Goal: Information Seeking & Learning: Find specific fact

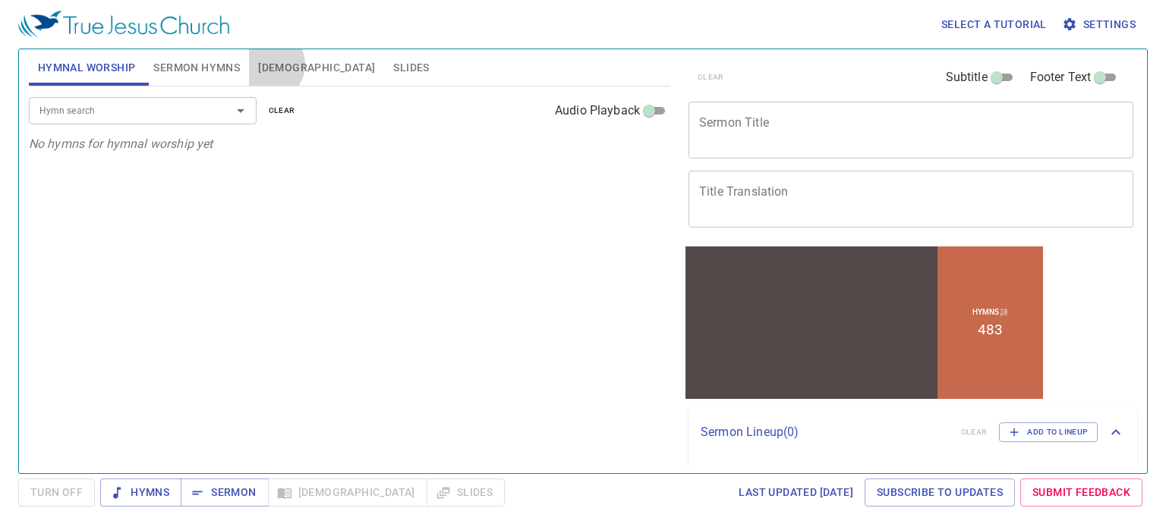
click at [268, 64] on span "[DEMOGRAPHIC_DATA]" at bounding box center [316, 67] width 117 height 19
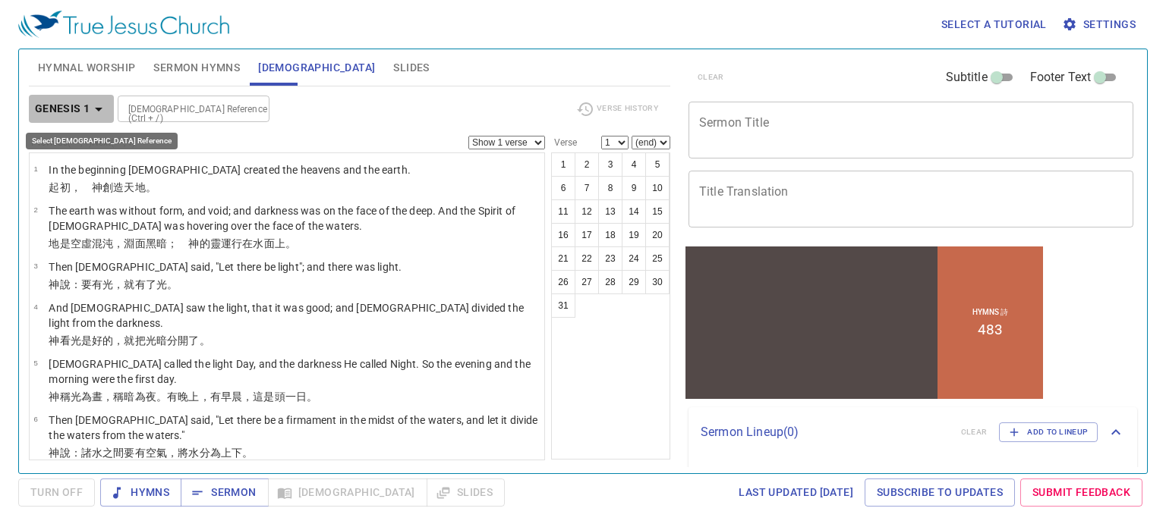
click at [99, 108] on icon "button" at bounding box center [99, 110] width 8 height 4
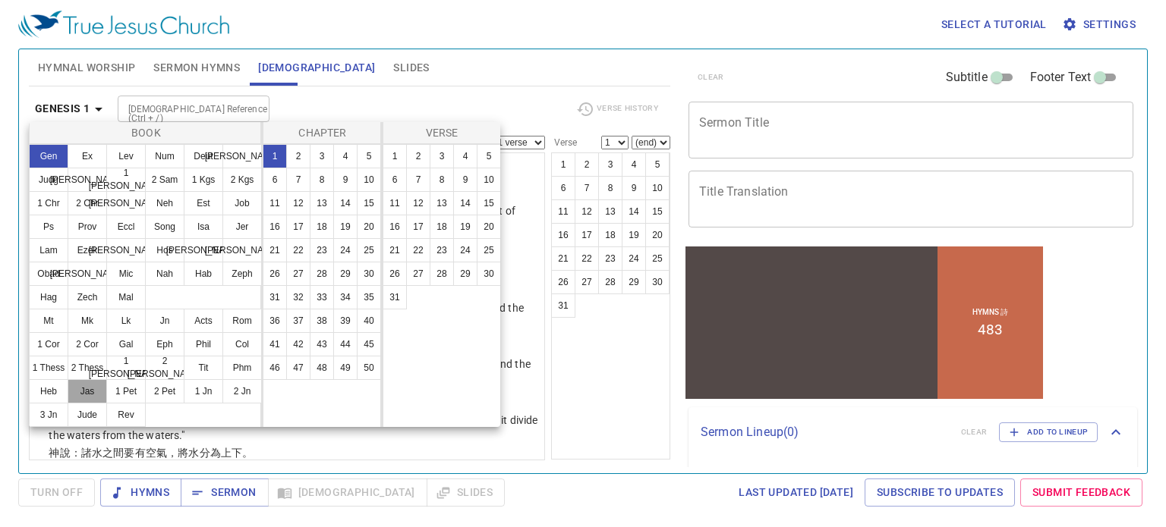
click at [89, 392] on button "Jas" at bounding box center [87, 391] width 39 height 24
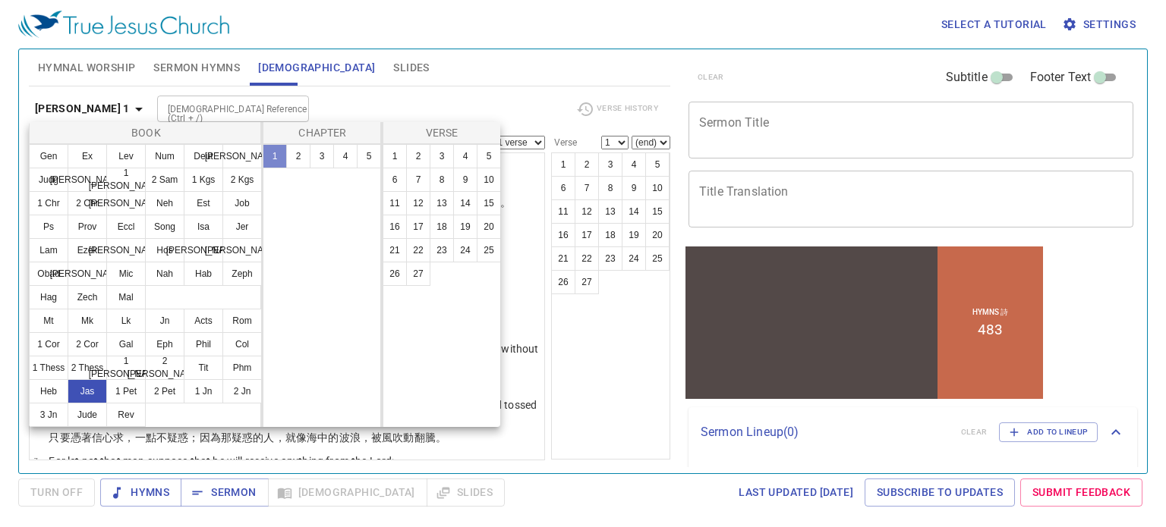
click at [275, 155] on button "1" at bounding box center [275, 156] width 24 height 24
click at [465, 203] on button "14" at bounding box center [465, 203] width 24 height 24
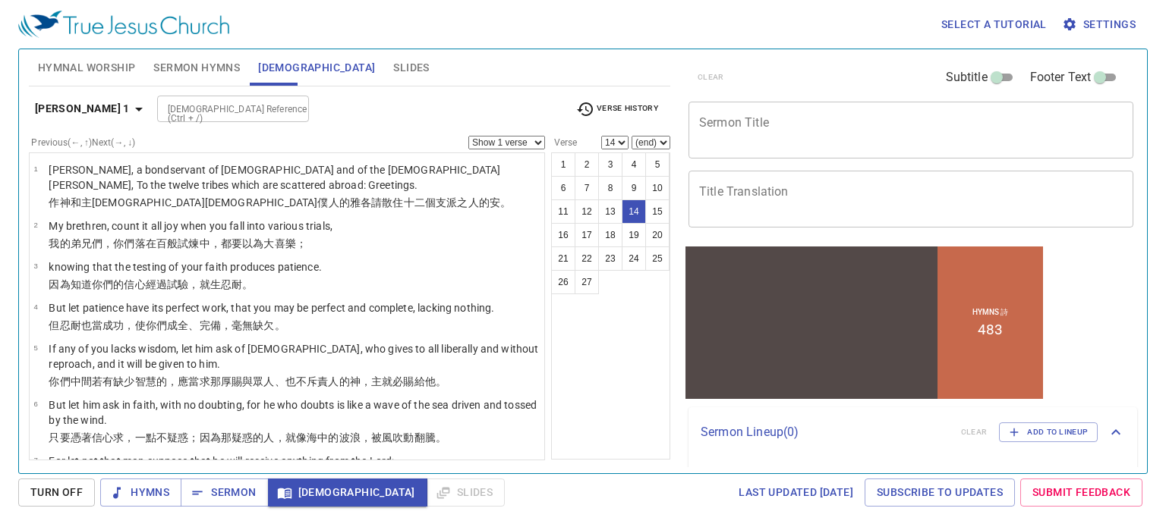
scroll to position [512, 0]
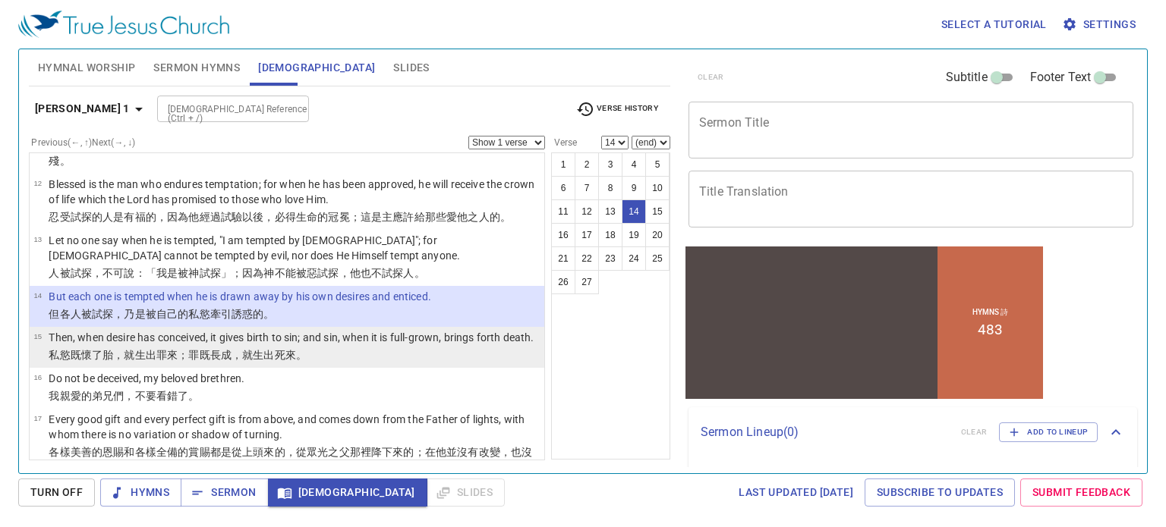
click at [219, 342] on p "Then, when desire has conceived, it gives birth to sin; and sin, when it is ful…" at bounding box center [291, 337] width 485 height 15
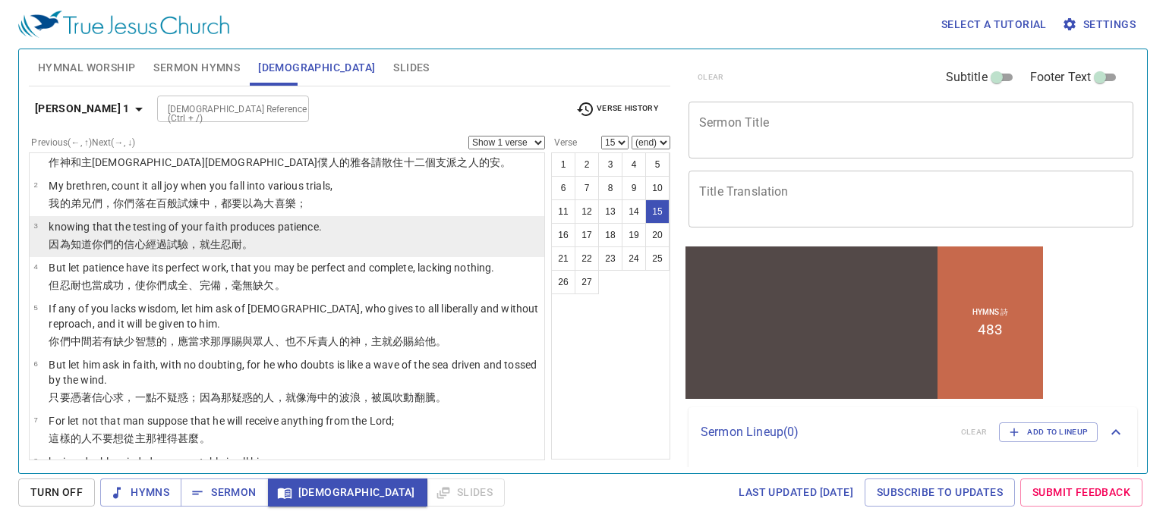
scroll to position [76, 0]
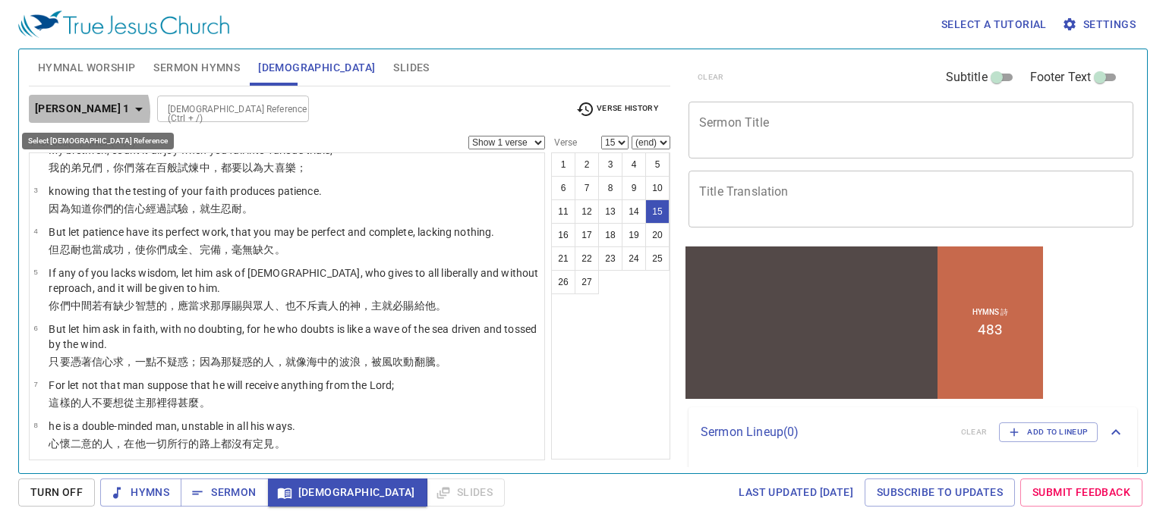
click at [130, 112] on icon "button" at bounding box center [139, 109] width 18 height 18
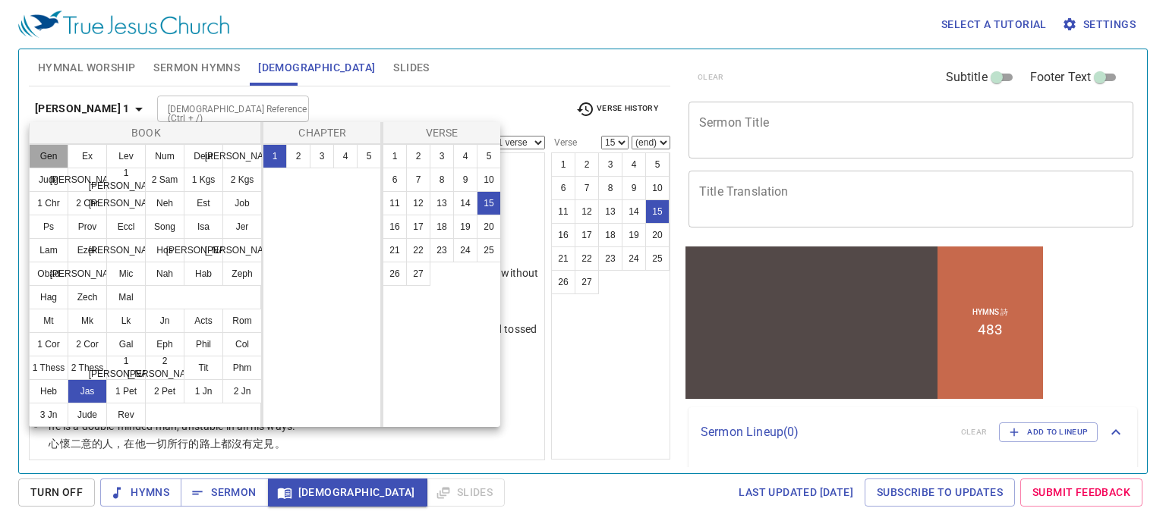
click at [48, 156] on button "Gen" at bounding box center [48, 156] width 39 height 24
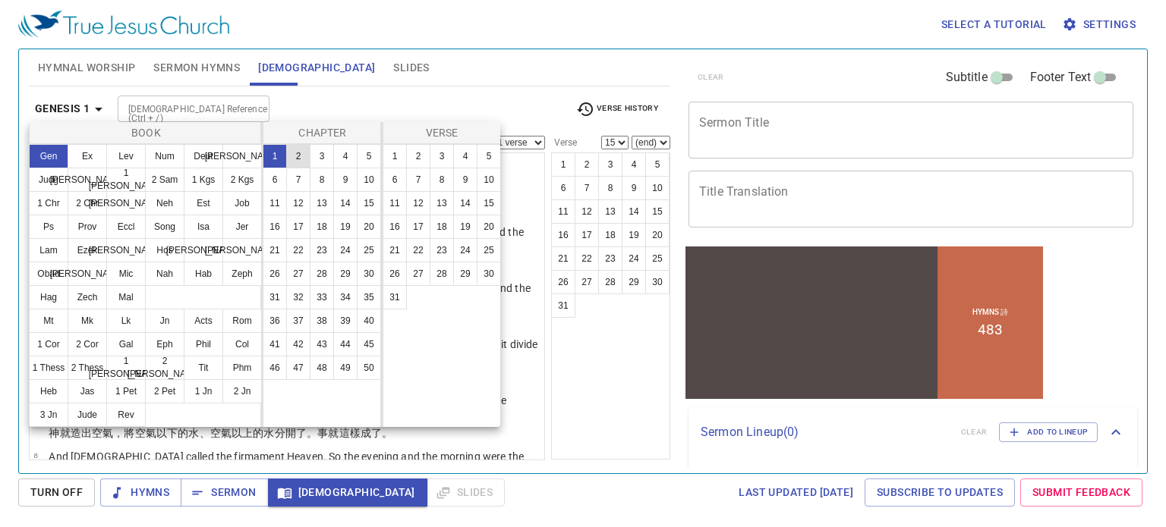
scroll to position [0, 0]
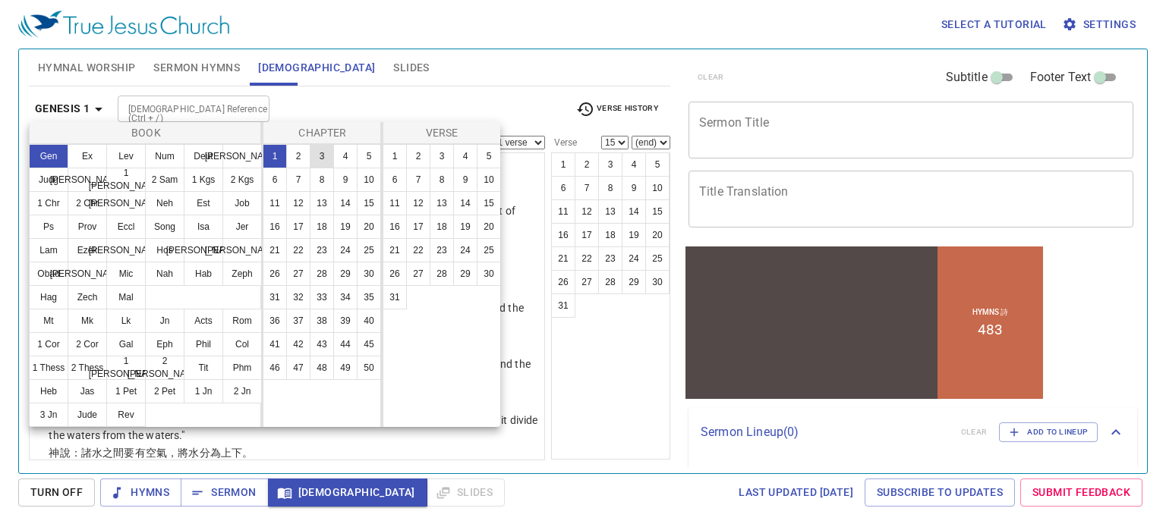
click at [316, 157] on button "3" at bounding box center [322, 156] width 24 height 24
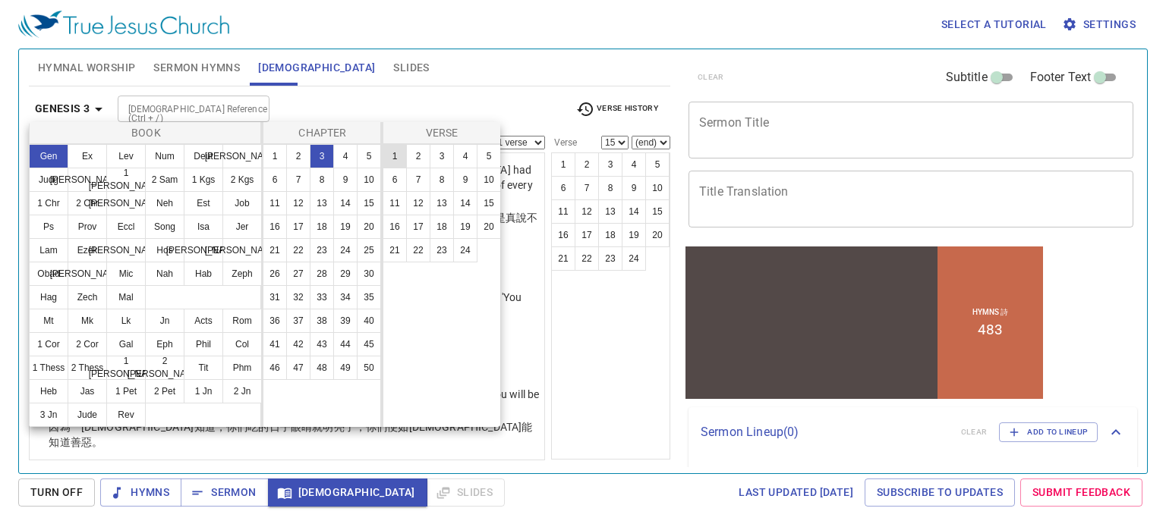
click at [392, 154] on button "1" at bounding box center [394, 156] width 24 height 24
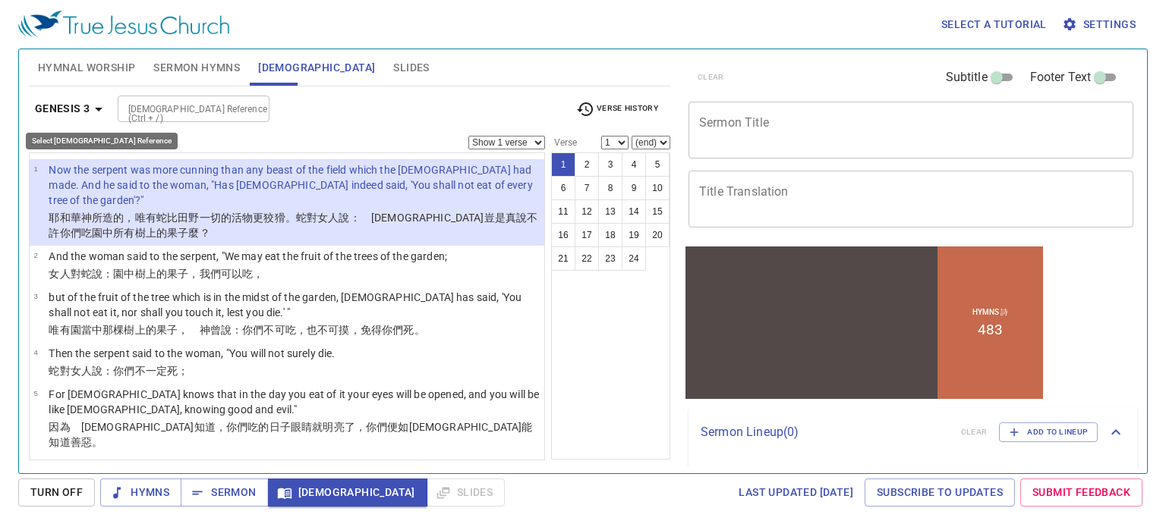
click at [99, 106] on icon "button" at bounding box center [99, 109] width 18 height 18
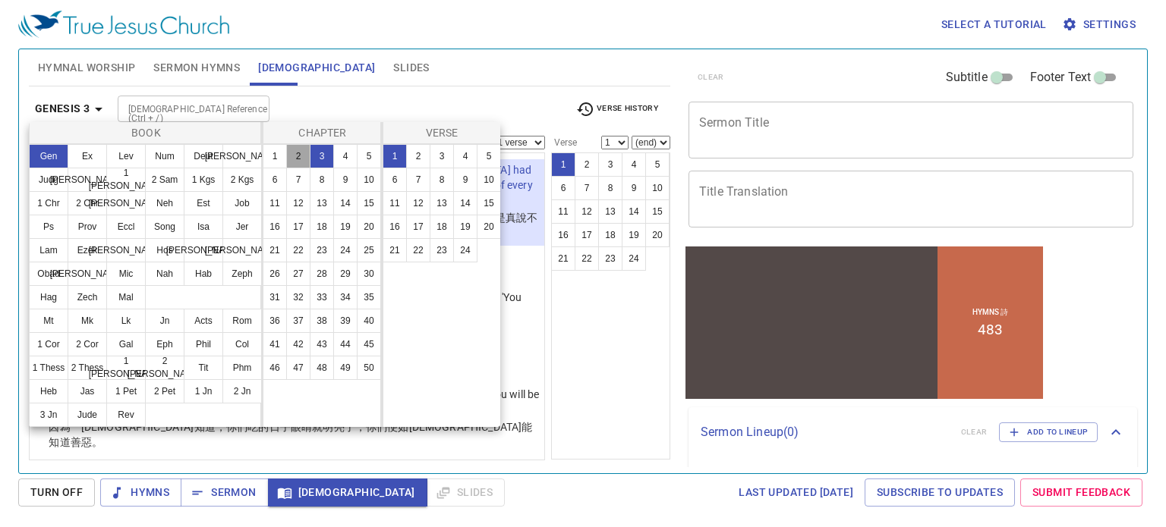
click at [291, 150] on button "2" at bounding box center [298, 156] width 24 height 24
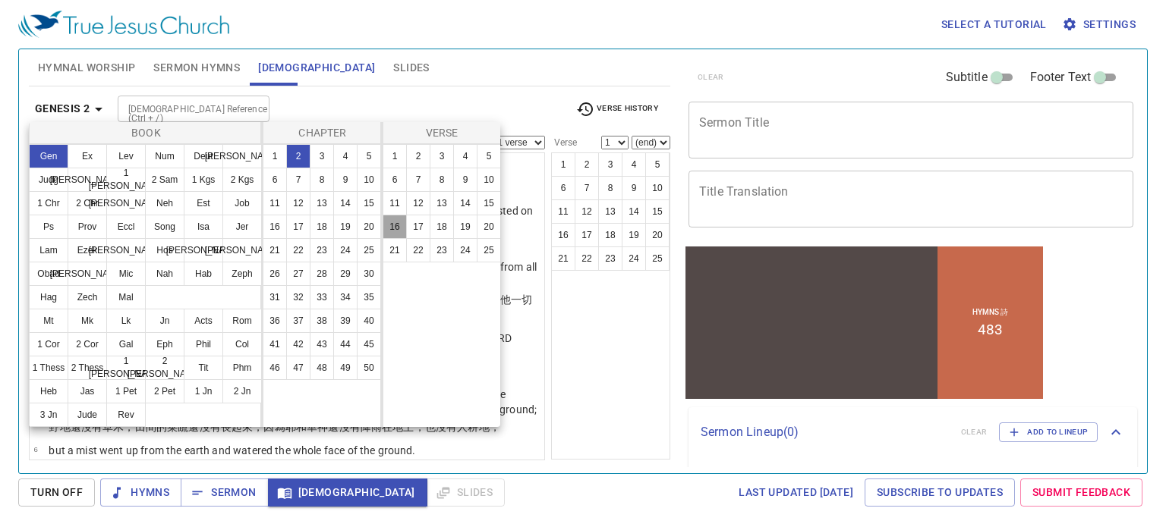
click at [395, 225] on button "16" at bounding box center [394, 227] width 24 height 24
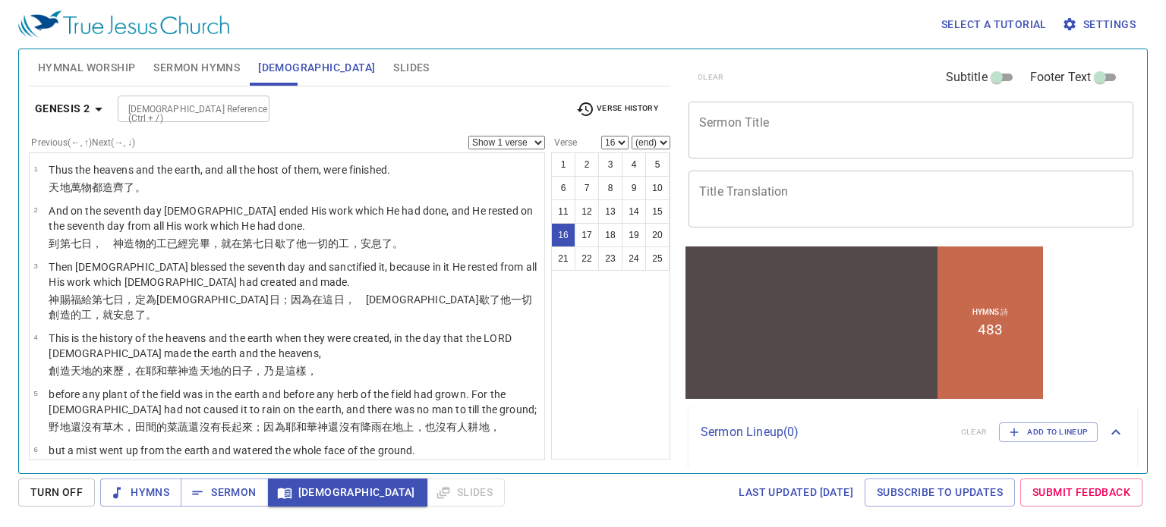
scroll to position [655, 0]
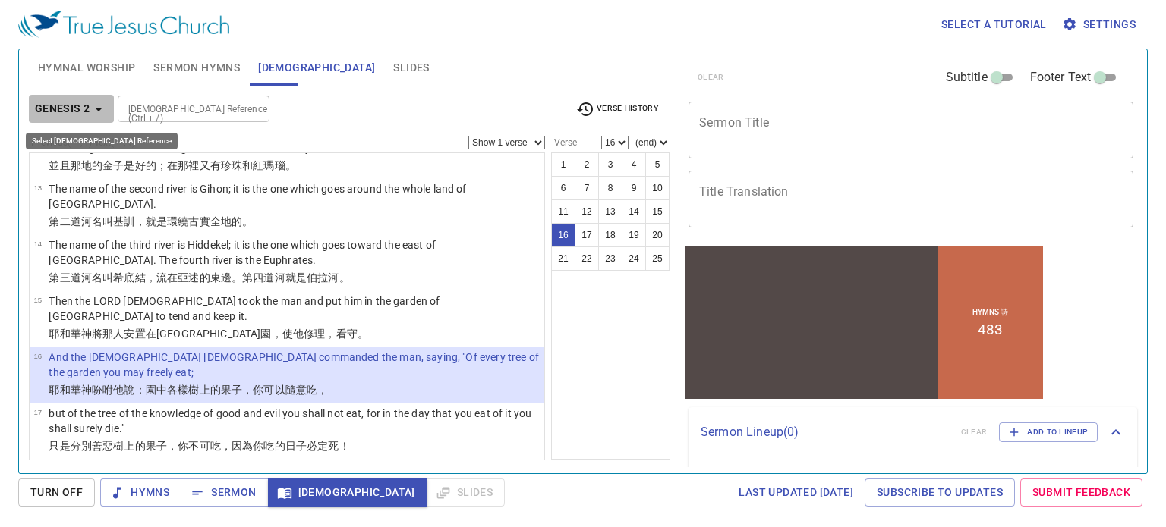
click at [102, 102] on icon "button" at bounding box center [99, 109] width 18 height 18
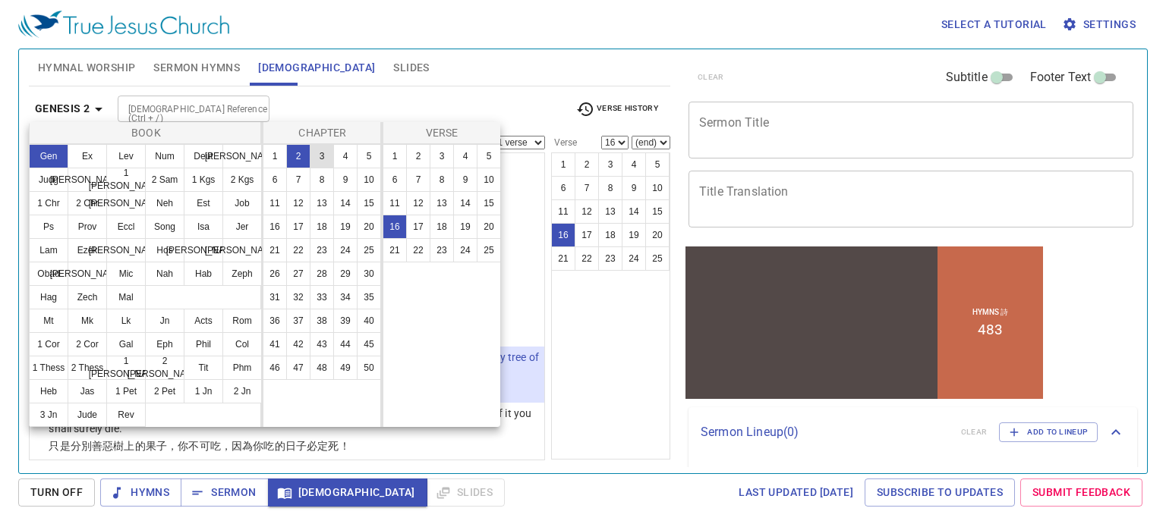
click at [319, 157] on button "3" at bounding box center [322, 156] width 24 height 24
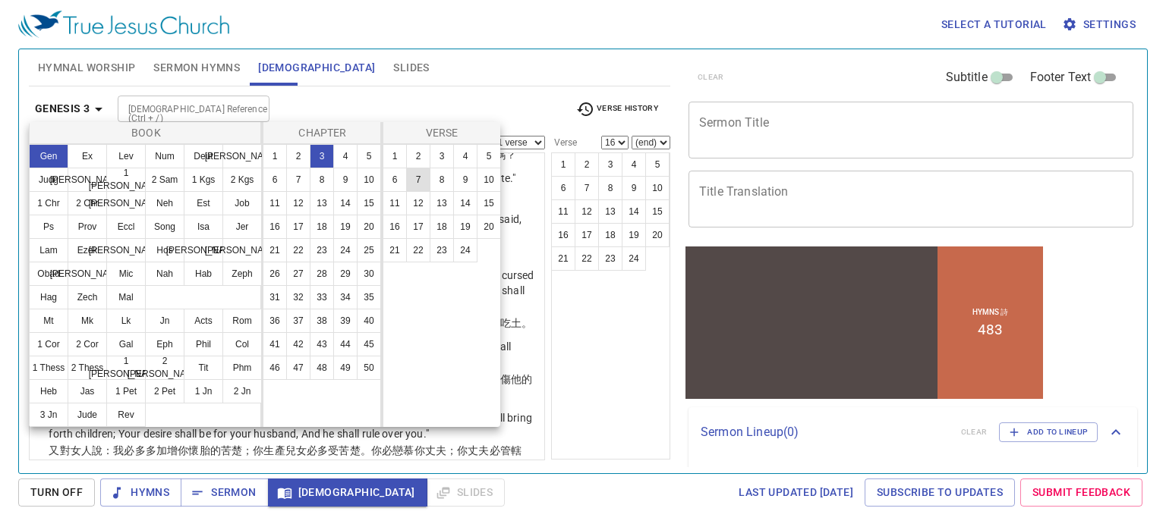
scroll to position [0, 0]
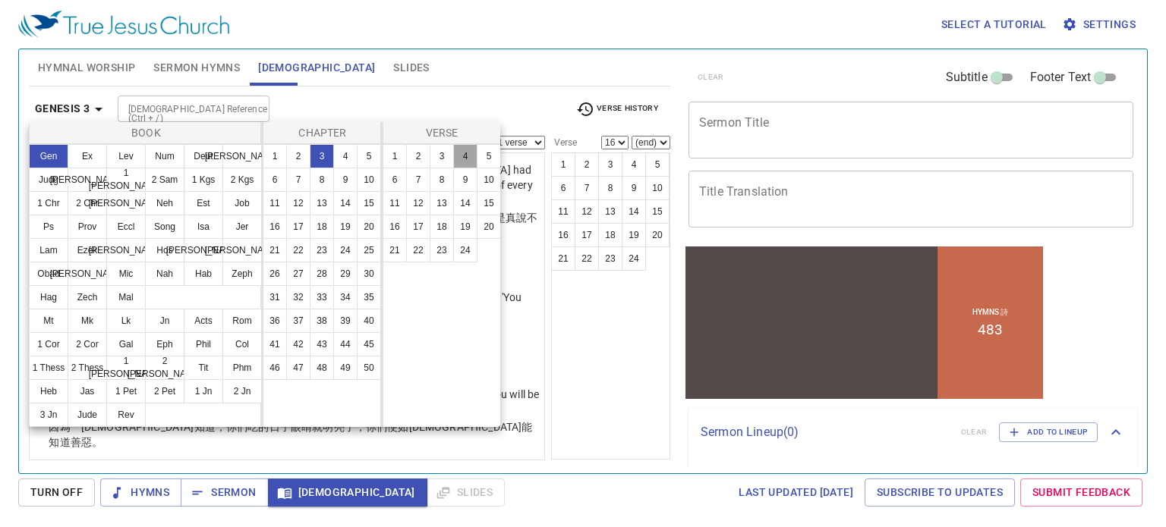
click at [464, 154] on button "4" at bounding box center [465, 156] width 24 height 24
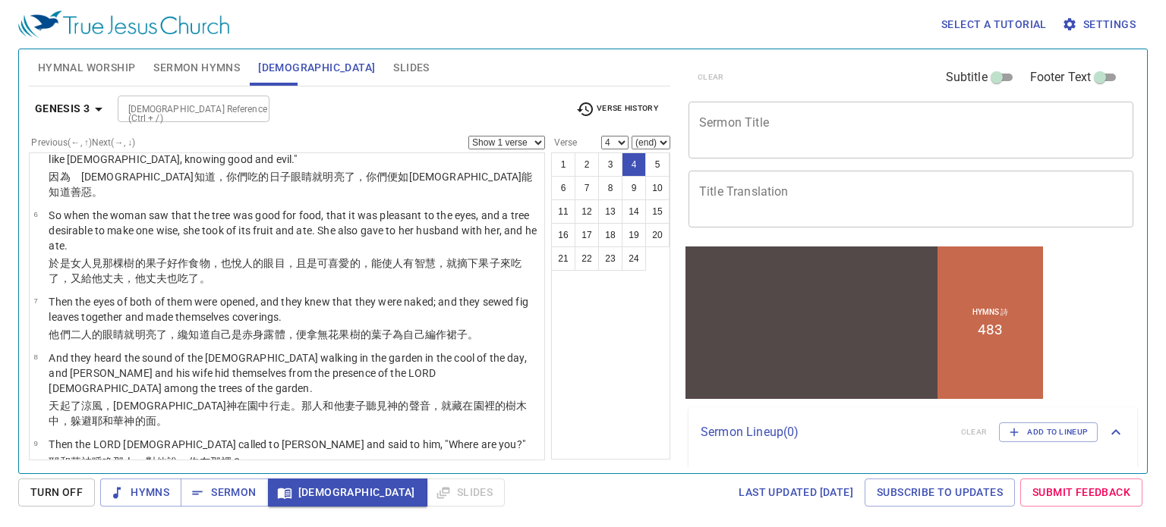
scroll to position [232, 0]
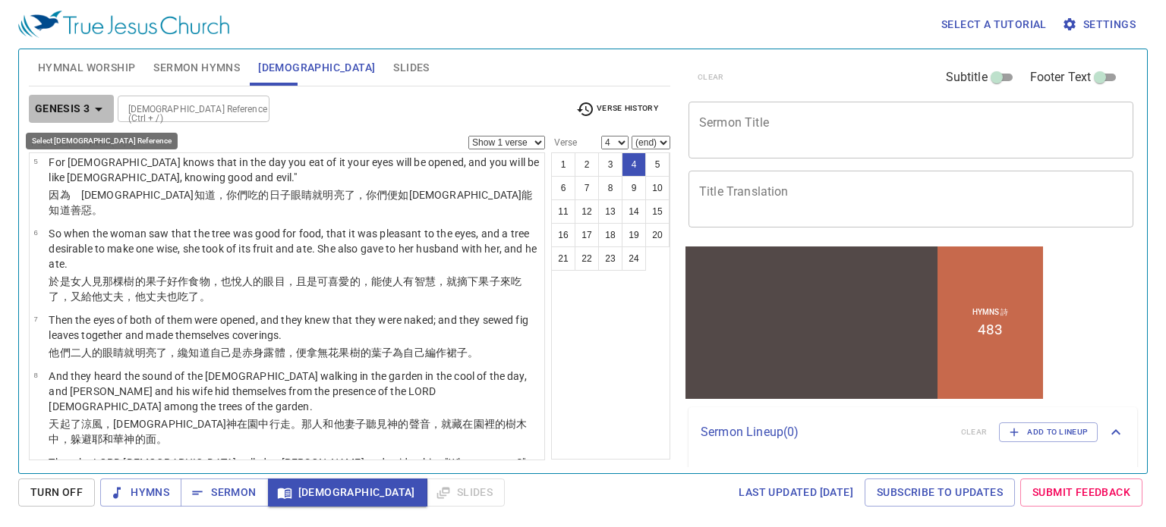
click at [97, 105] on icon "button" at bounding box center [99, 109] width 18 height 18
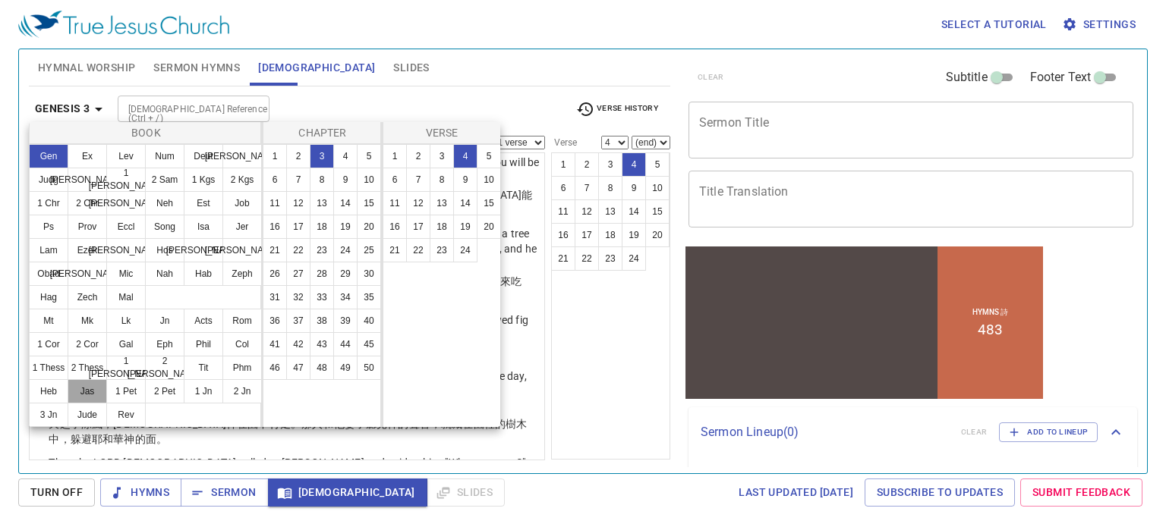
click at [88, 391] on button "Jas" at bounding box center [87, 391] width 39 height 24
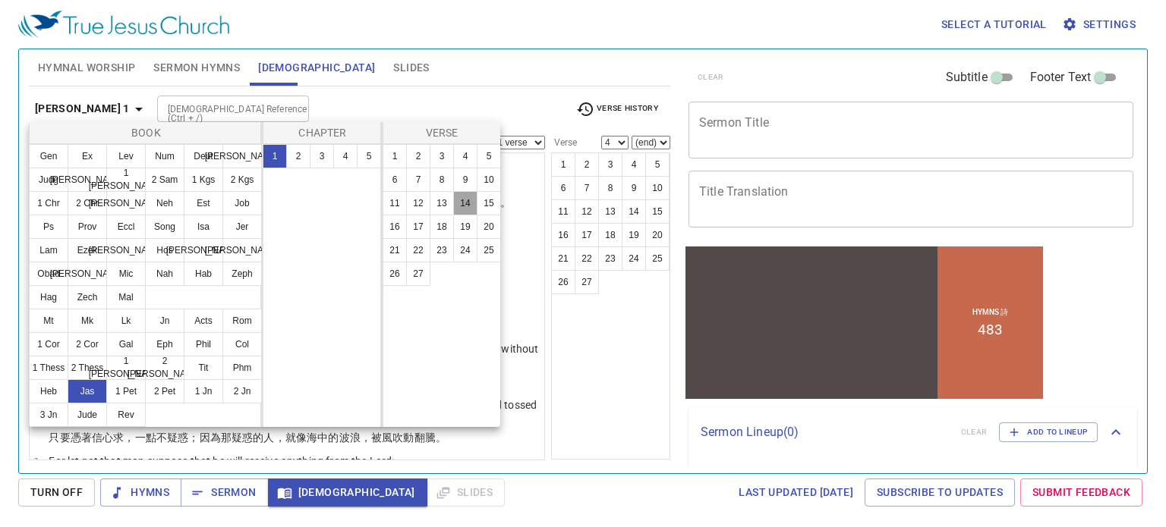
click at [467, 203] on button "14" at bounding box center [465, 203] width 24 height 24
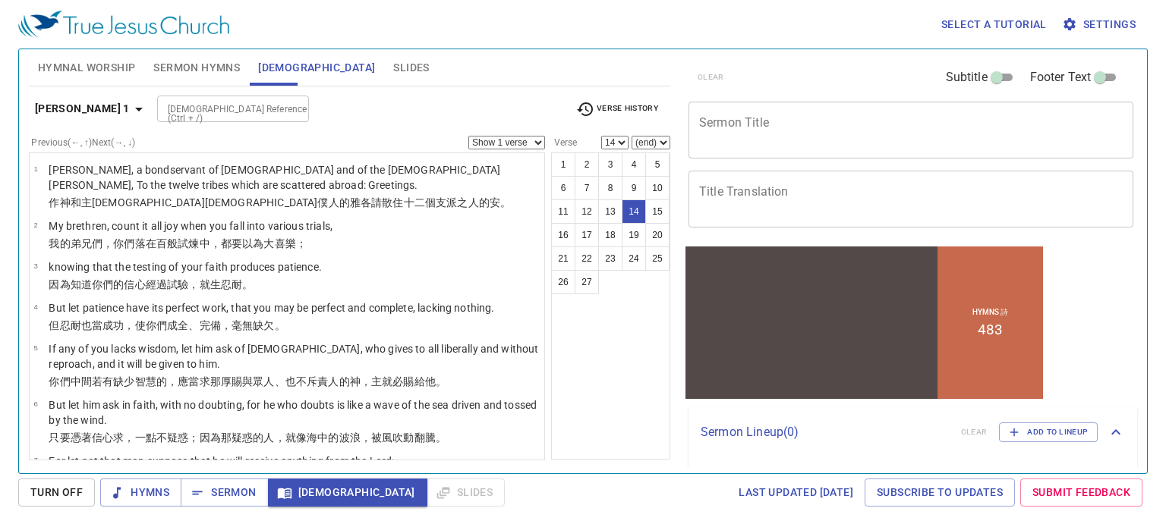
scroll to position [512, 0]
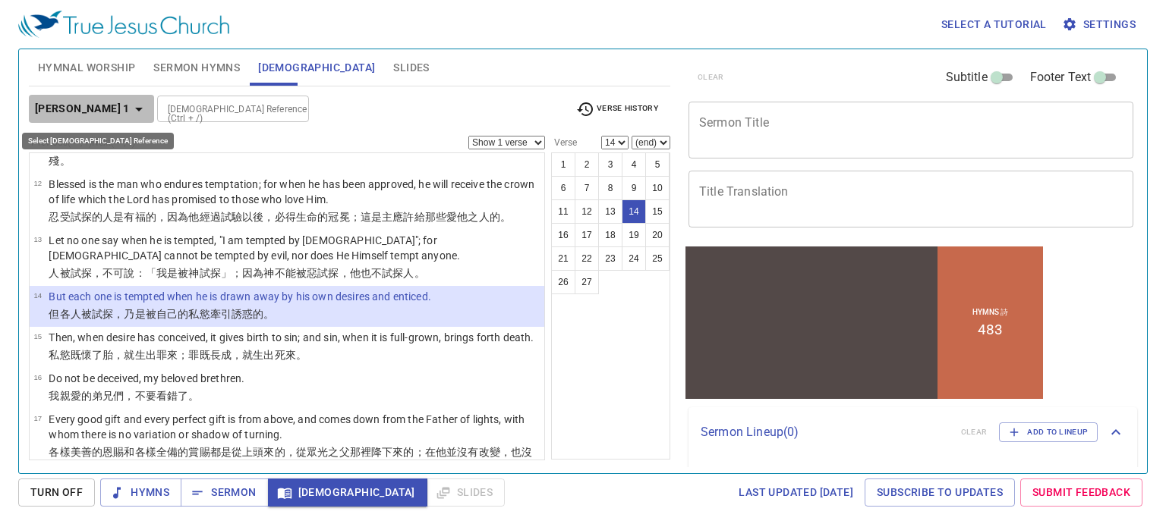
click at [130, 103] on icon "button" at bounding box center [139, 109] width 18 height 18
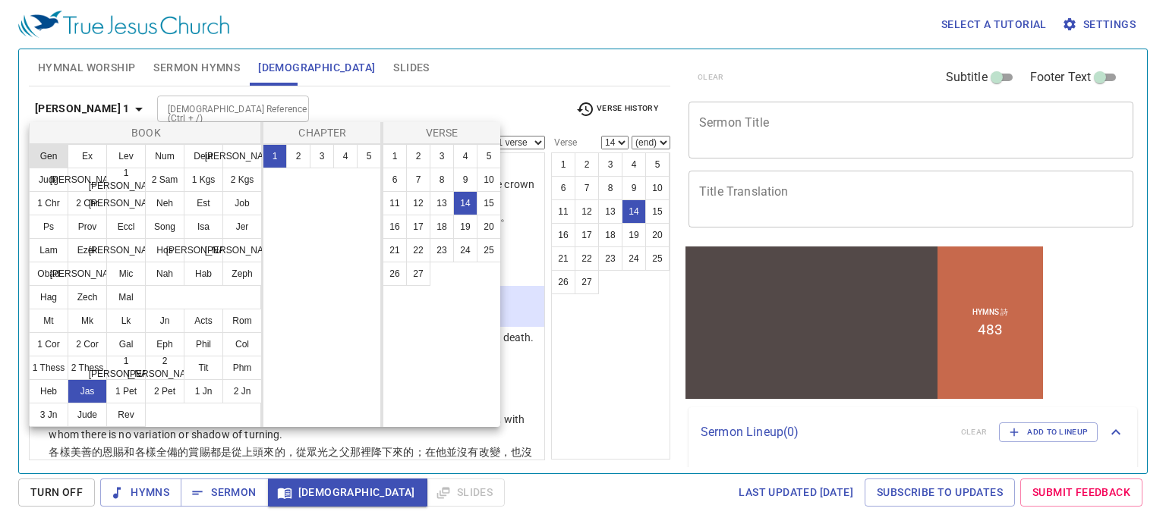
click at [52, 156] on button "Gen" at bounding box center [48, 156] width 39 height 24
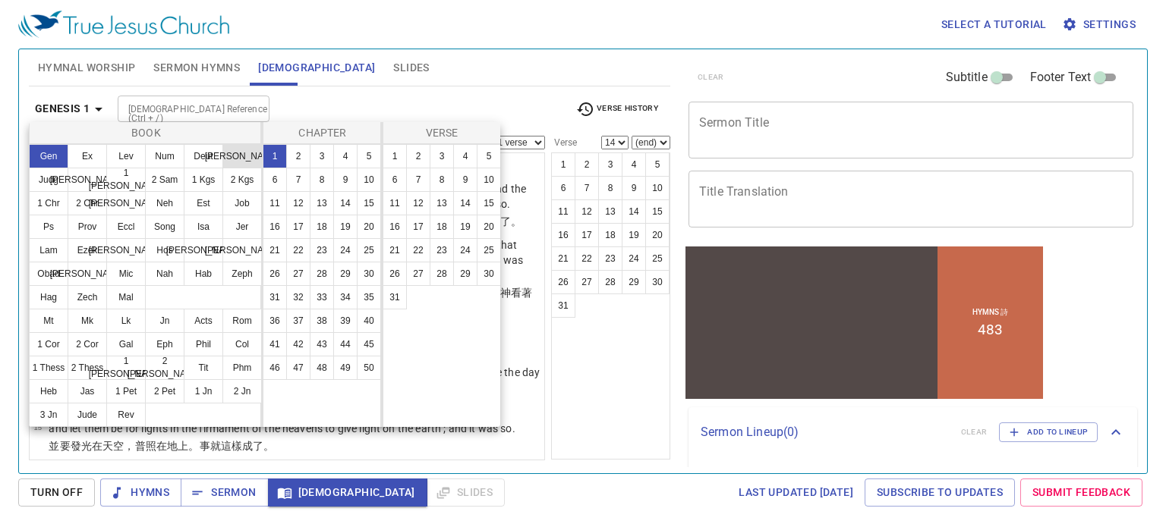
scroll to position [0, 0]
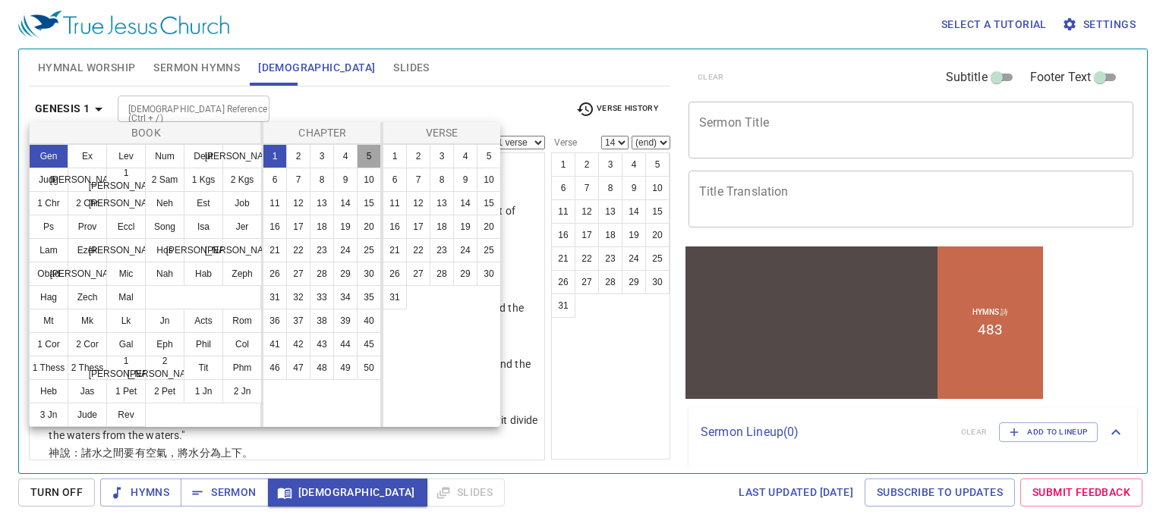
click at [364, 151] on button "5" at bounding box center [369, 156] width 24 height 24
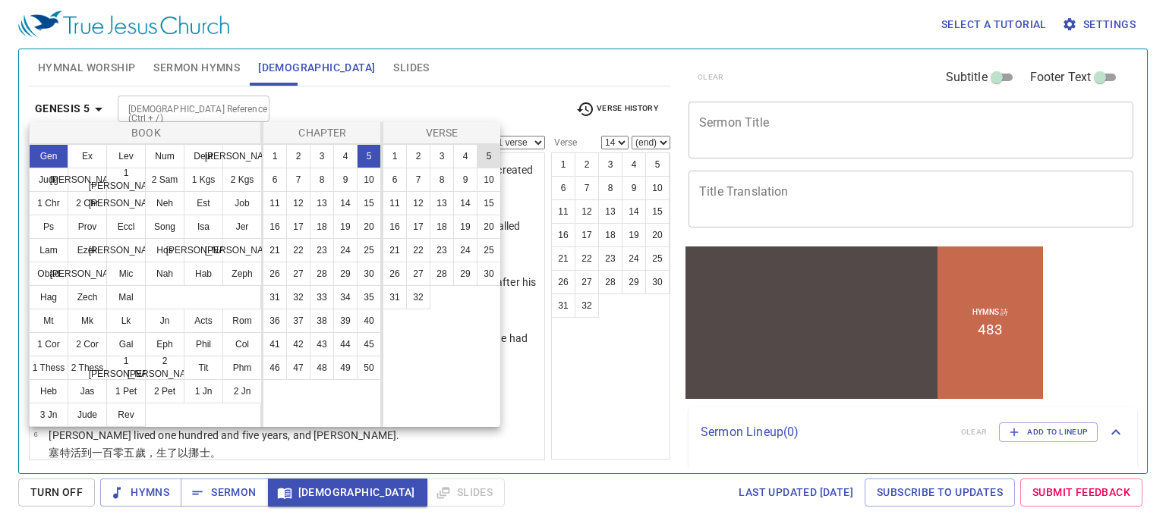
click at [487, 156] on button "5" at bounding box center [489, 156] width 24 height 24
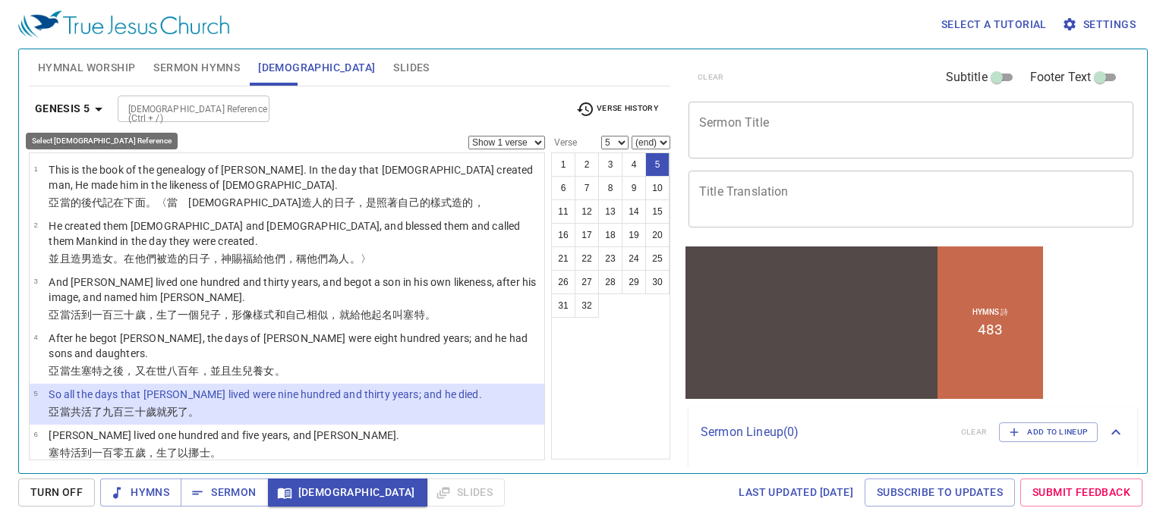
click at [96, 112] on icon "button" at bounding box center [99, 109] width 18 height 18
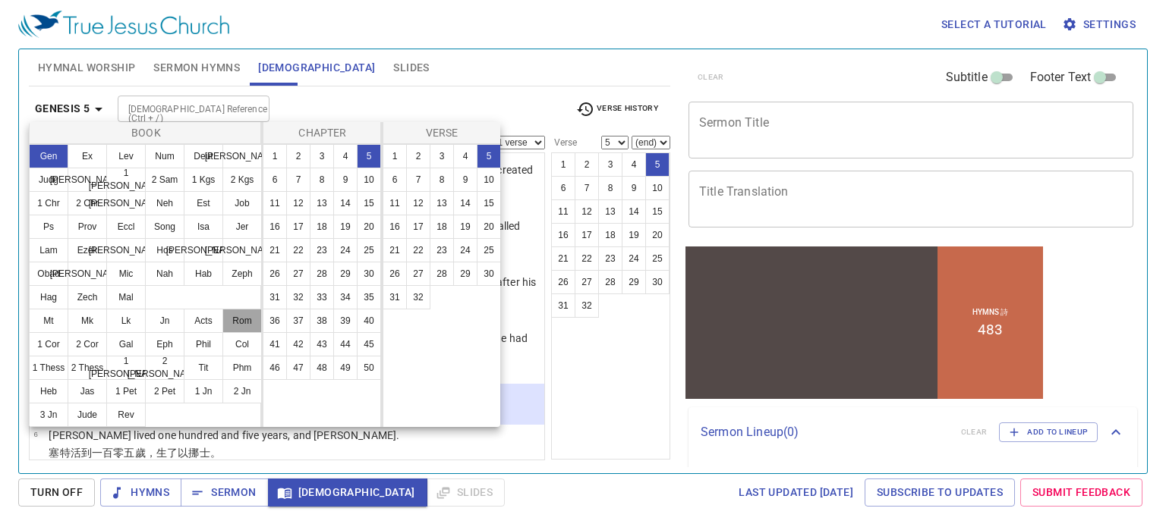
click at [237, 316] on button "Rom" at bounding box center [241, 321] width 39 height 24
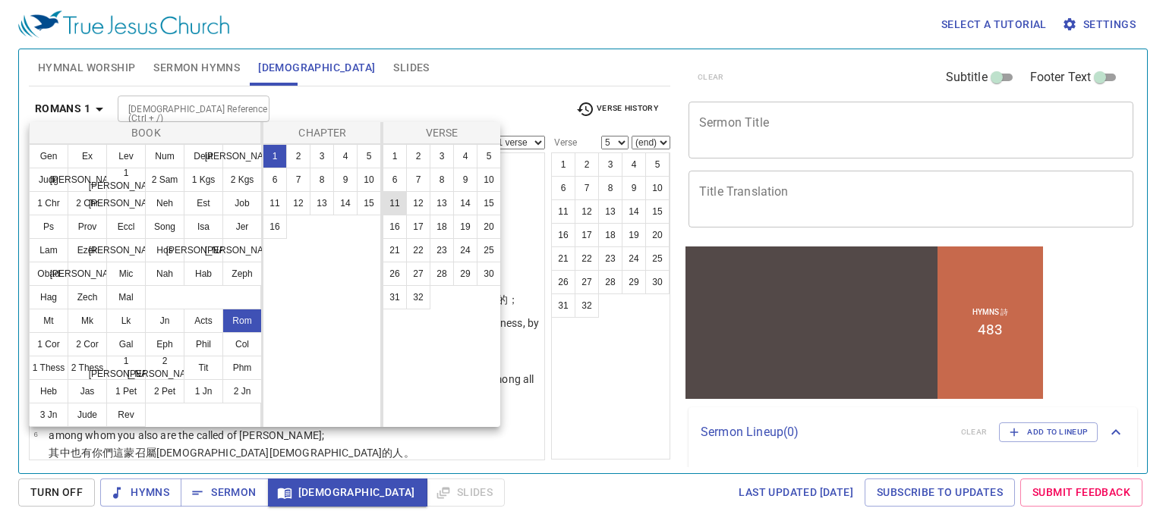
click at [398, 200] on button "11" at bounding box center [394, 203] width 24 height 24
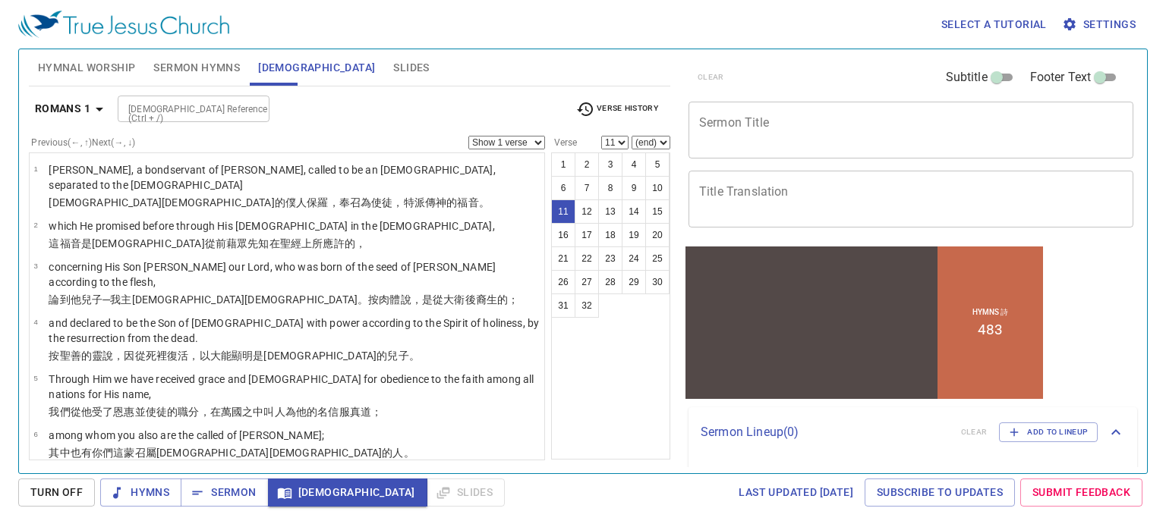
scroll to position [389, 0]
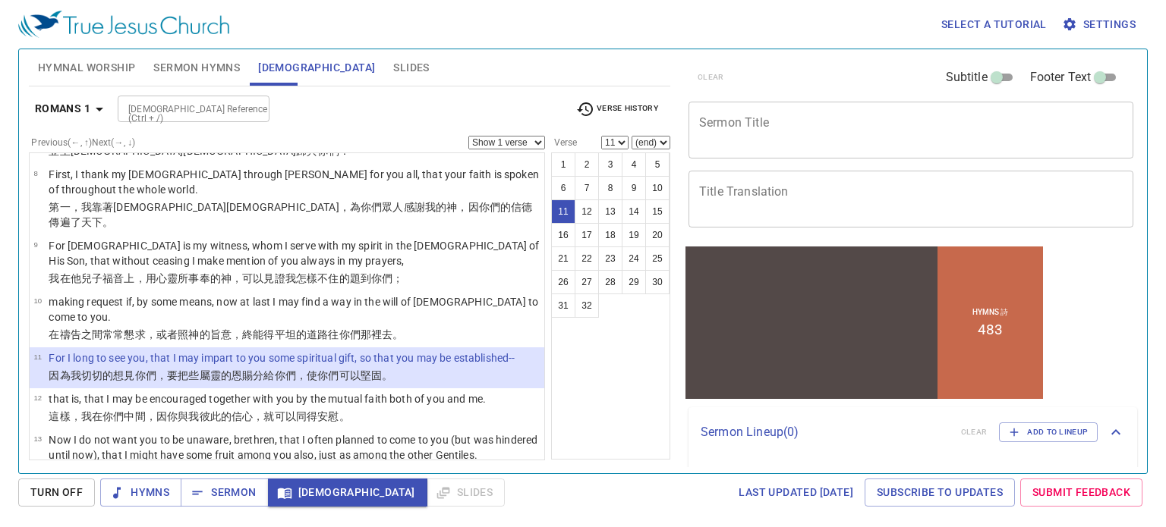
click at [562, 209] on button "11" at bounding box center [563, 212] width 24 height 24
click at [100, 109] on icon "button" at bounding box center [100, 110] width 8 height 4
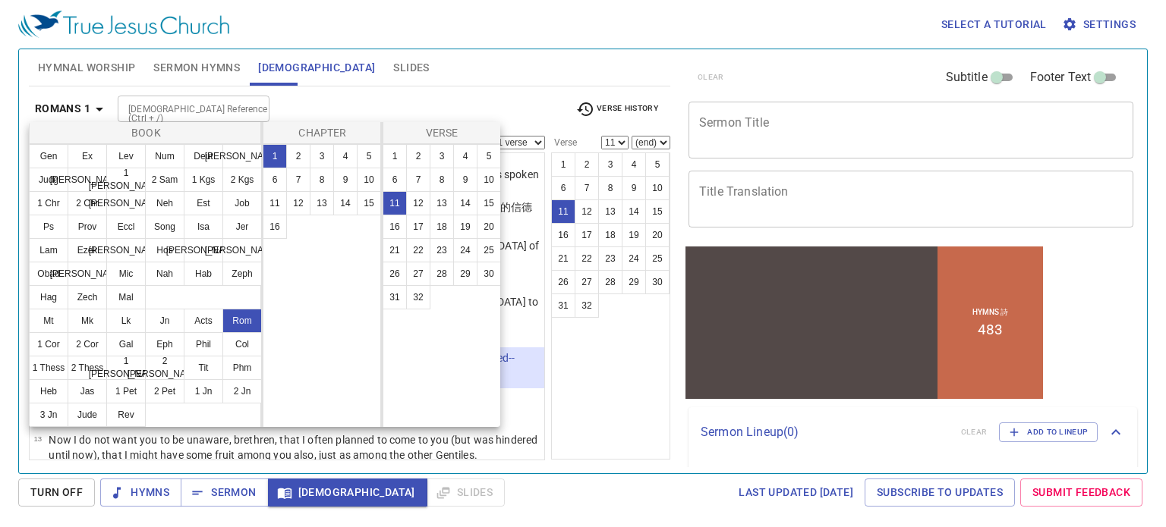
click at [238, 317] on button "Rom" at bounding box center [241, 321] width 39 height 24
click at [271, 198] on button "11" at bounding box center [275, 203] width 24 height 24
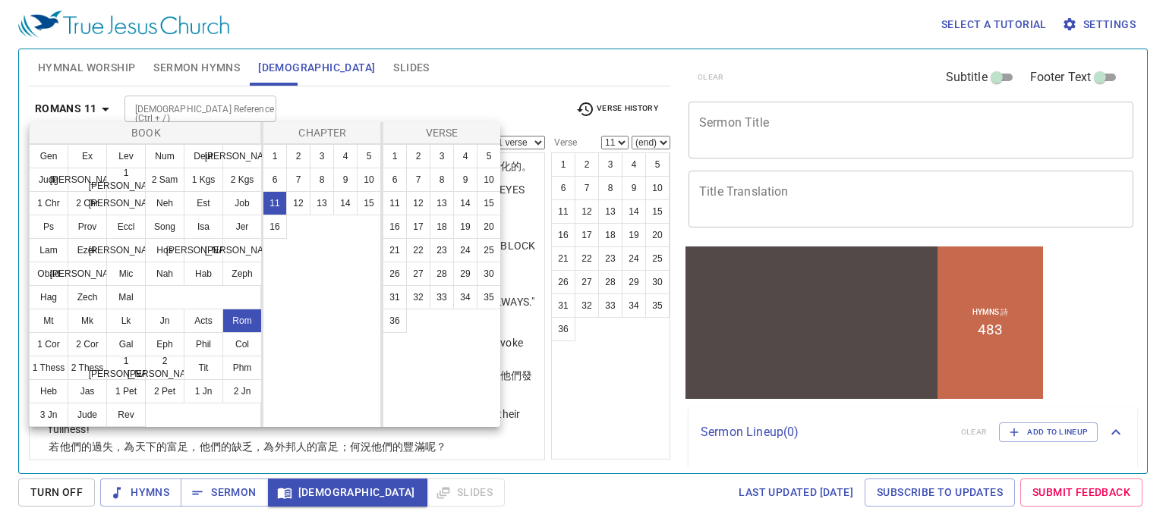
scroll to position [0, 0]
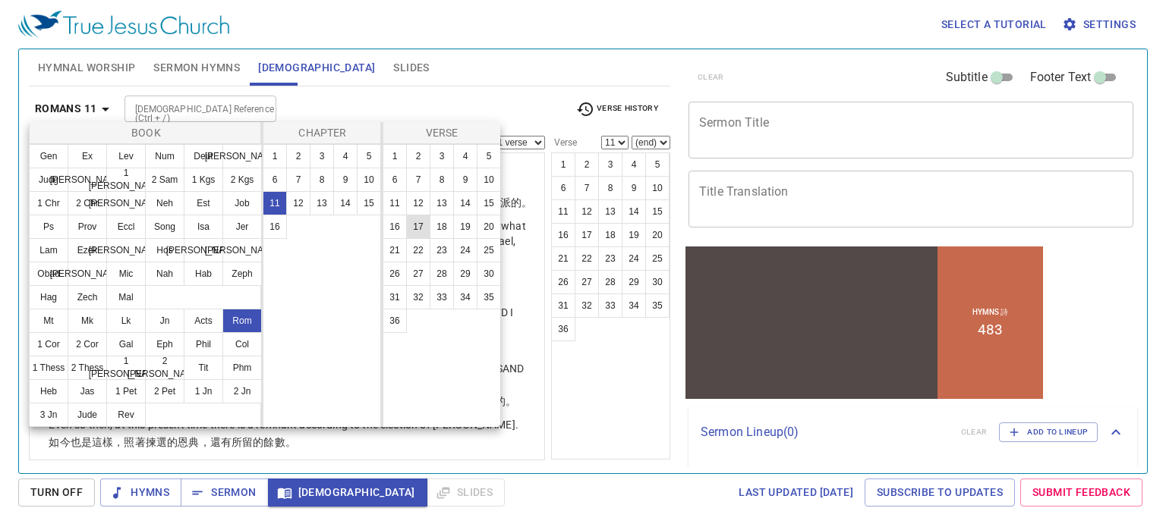
click at [419, 224] on button "17" at bounding box center [418, 227] width 24 height 24
select select "17"
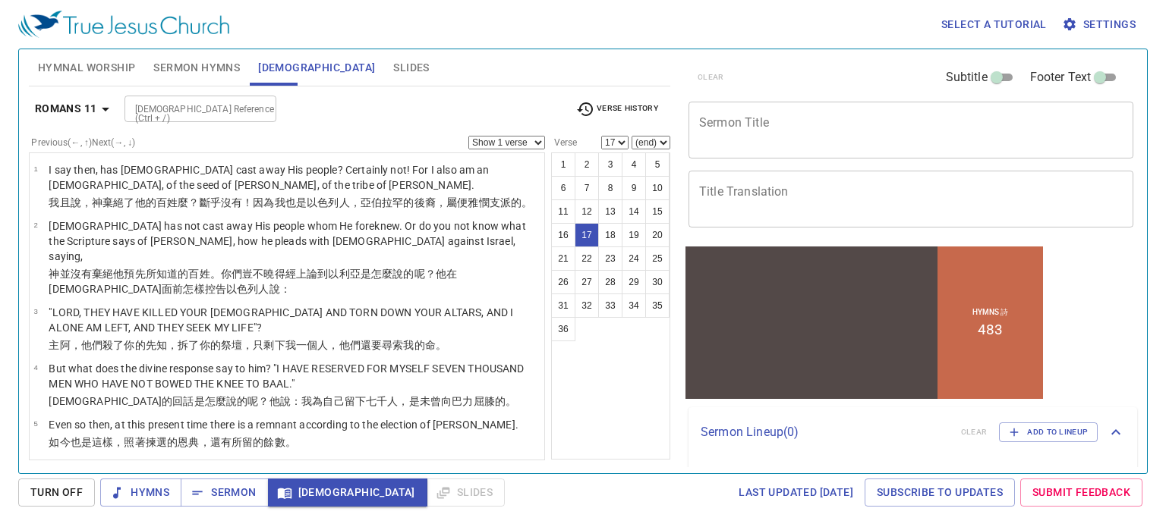
scroll to position [779, 0]
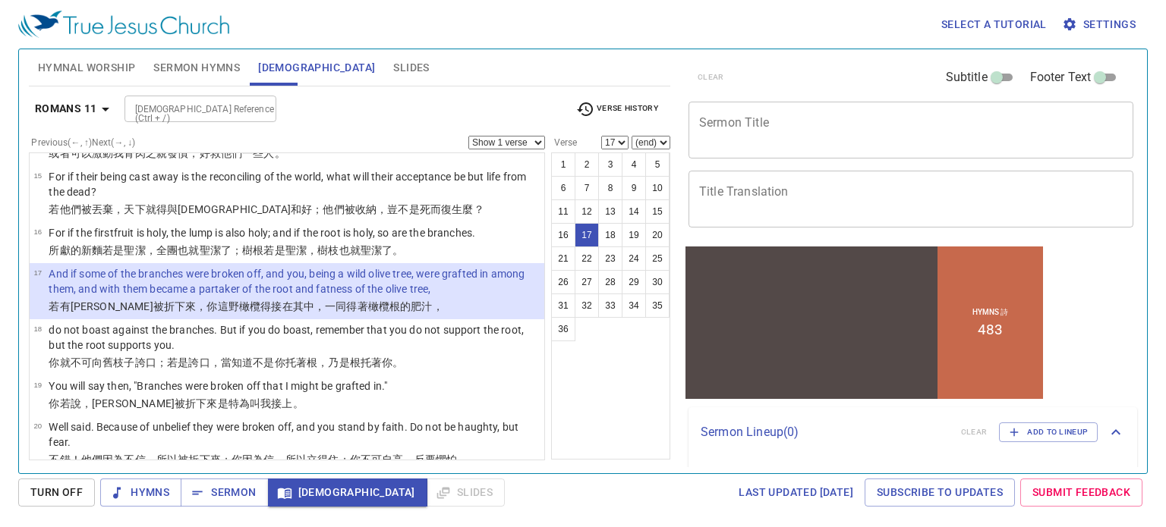
click at [823, 78] on div "clear Subtitle Footer Text" at bounding box center [904, 77] width 445 height 36
